Goal: Find specific page/section: Find specific page/section

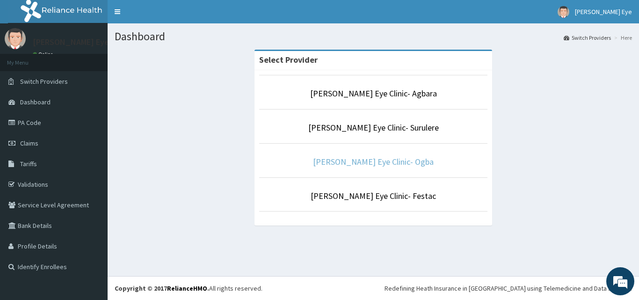
click at [356, 157] on link "[PERSON_NAME] Eye Clinic- Ogba" at bounding box center [373, 161] width 121 height 11
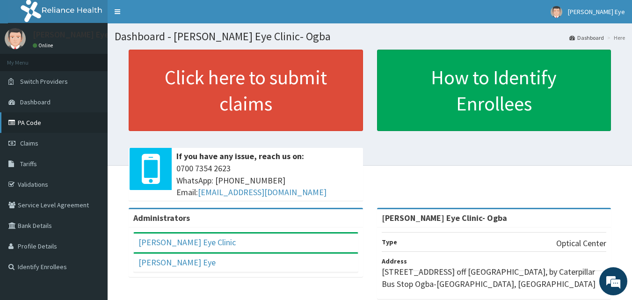
click at [30, 125] on link "PA Code" at bounding box center [54, 122] width 108 height 21
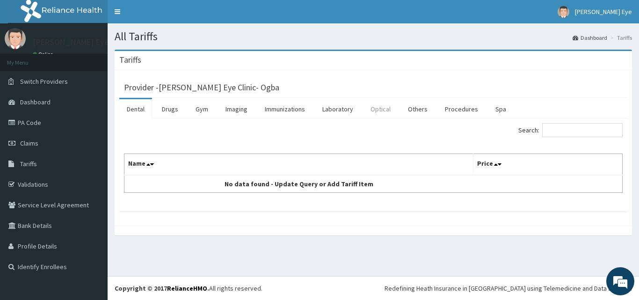
click at [382, 117] on link "Optical" at bounding box center [380, 109] width 35 height 20
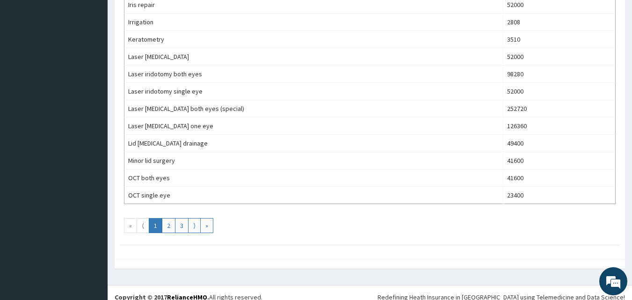
scroll to position [842, 0]
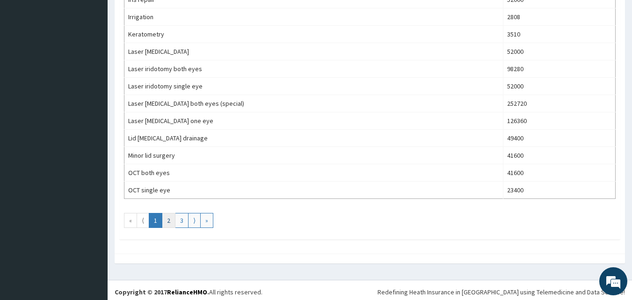
click at [169, 225] on link "2" at bounding box center [169, 220] width 14 height 15
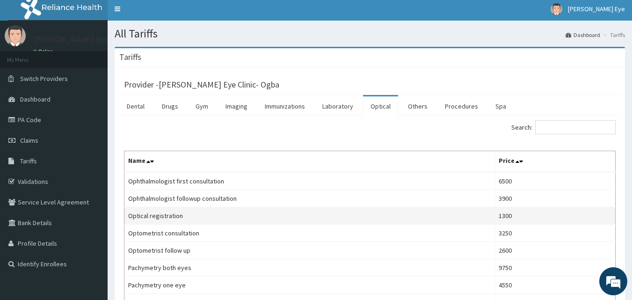
scroll to position [47, 0]
